Goal: Task Accomplishment & Management: Use online tool/utility

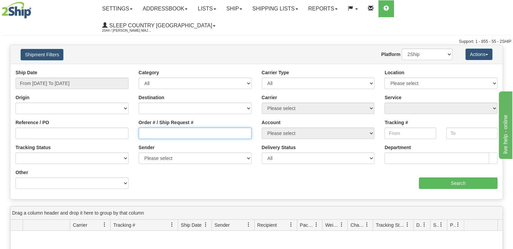
click at [185, 127] on input "Order # / Ship Request #" at bounding box center [195, 132] width 113 height 11
paste input "9002I070892"
type input "9002I070892"
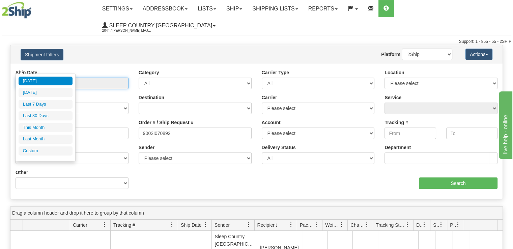
click at [100, 78] on input "From 09/22/2025 To 09/23/2025" at bounding box center [72, 83] width 113 height 11
click at [58, 112] on li "Last 30 Days" at bounding box center [46, 115] width 54 height 9
type input "From 08/25/2025 To 09/23/2025"
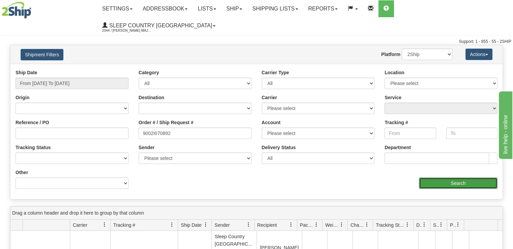
click at [458, 177] on input "Search" at bounding box center [458, 182] width 79 height 11
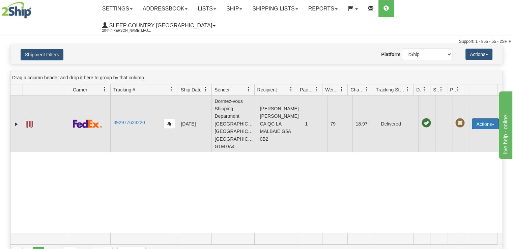
click at [481, 118] on button "Actions" at bounding box center [484, 123] width 27 height 11
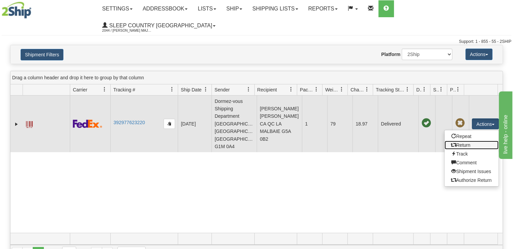
click at [473, 141] on link "Return" at bounding box center [471, 145] width 54 height 9
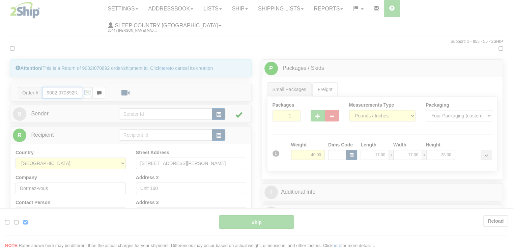
type input "92"
type input "13:21"
type input "16:00"
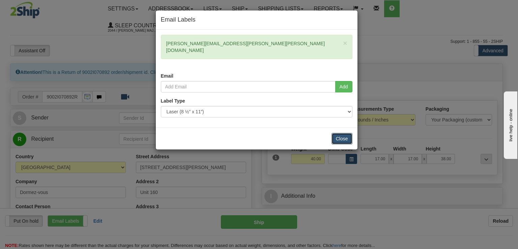
click at [341, 133] on button "Close" at bounding box center [341, 138] width 21 height 11
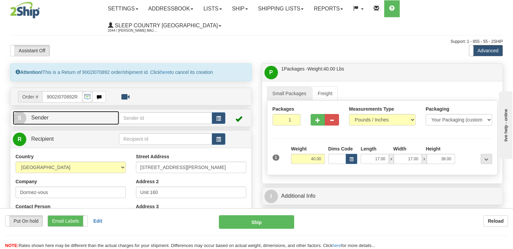
click at [20, 111] on span "S" at bounding box center [19, 117] width 13 height 13
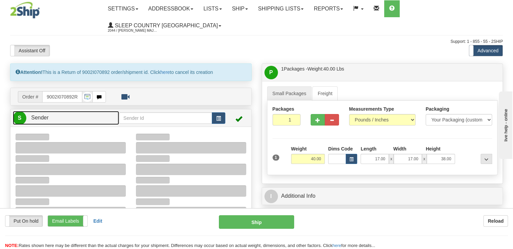
type input "17:28"
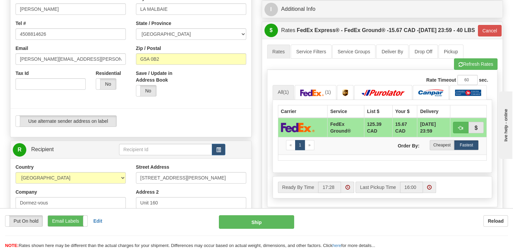
scroll to position [202, 0]
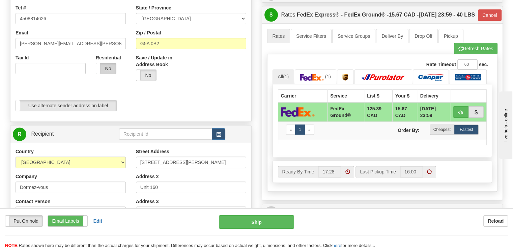
click at [106, 63] on label "No" at bounding box center [106, 68] width 20 height 11
type input "92"
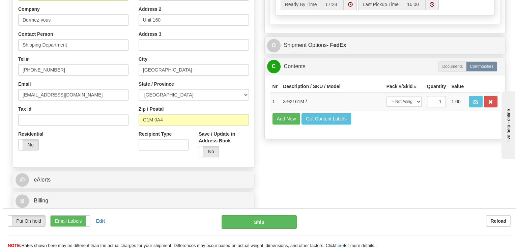
scroll to position [371, 0]
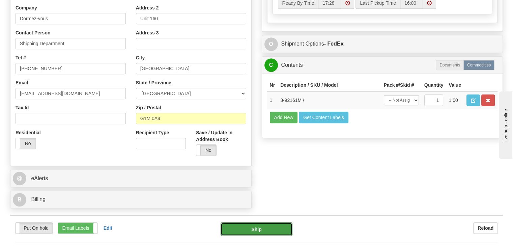
click at [274, 222] on button "Ship" at bounding box center [256, 228] width 72 height 13
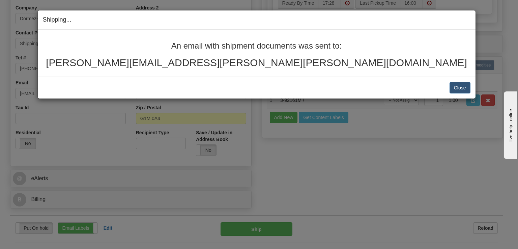
click at [335, 61] on h2 "[PERSON_NAME][EMAIL_ADDRESS][PERSON_NAME][PERSON_NAME][DOMAIN_NAME]" at bounding box center [256, 62] width 427 height 11
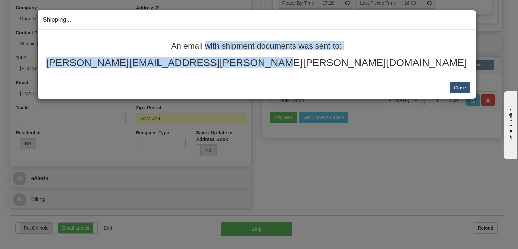
drag, startPoint x: 329, startPoint y: 66, endPoint x: 168, endPoint y: 38, distance: 162.8
click at [168, 38] on div "An email with shipment documents was sent to: [PERSON_NAME][EMAIL_ADDRESS][PERS…" at bounding box center [256, 53] width 437 height 47
copy div "An email with shipment documents was sent to: [PERSON_NAME][EMAIL_ADDRESS][PERS…"
click at [454, 86] on button "Close" at bounding box center [459, 87] width 21 height 11
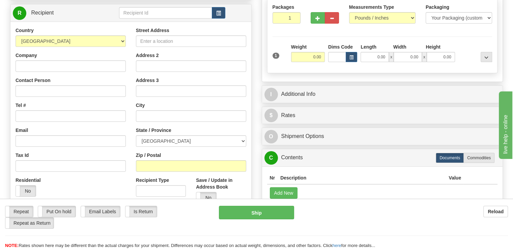
scroll to position [34, 0]
